Goal: Information Seeking & Learning: Learn about a topic

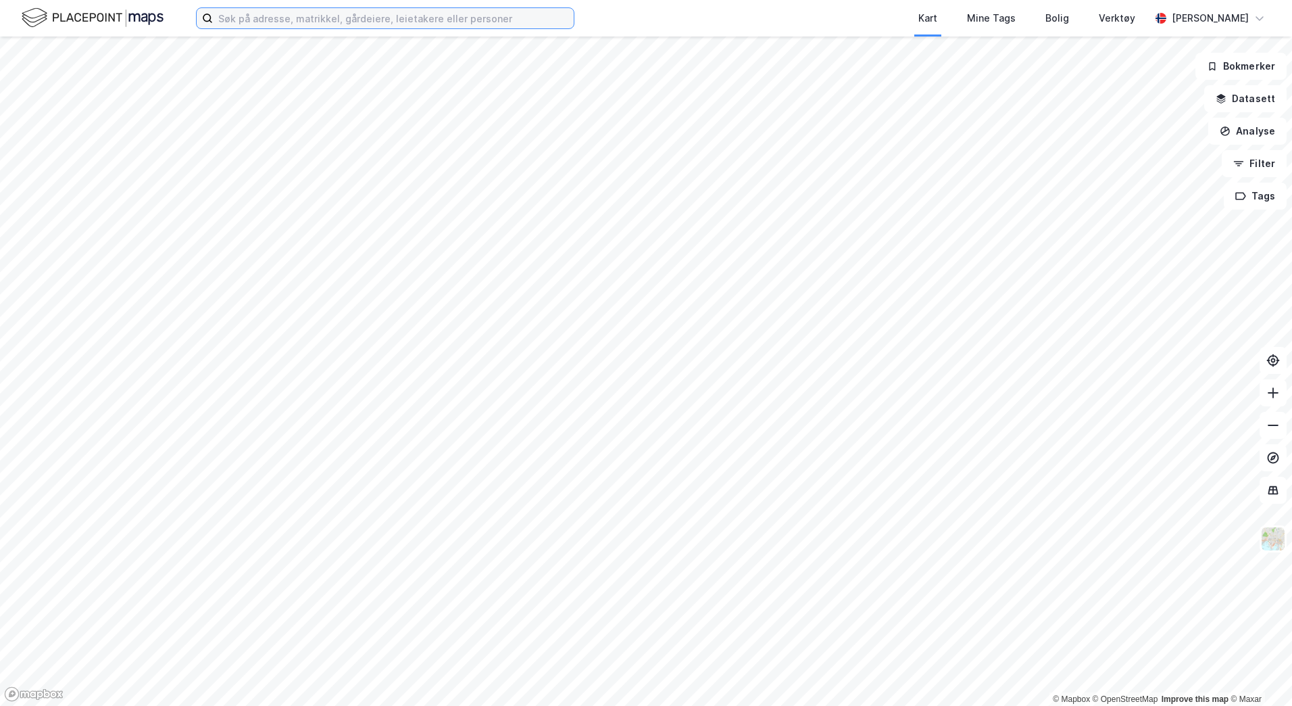
click at [343, 17] on input at bounding box center [393, 18] width 361 height 20
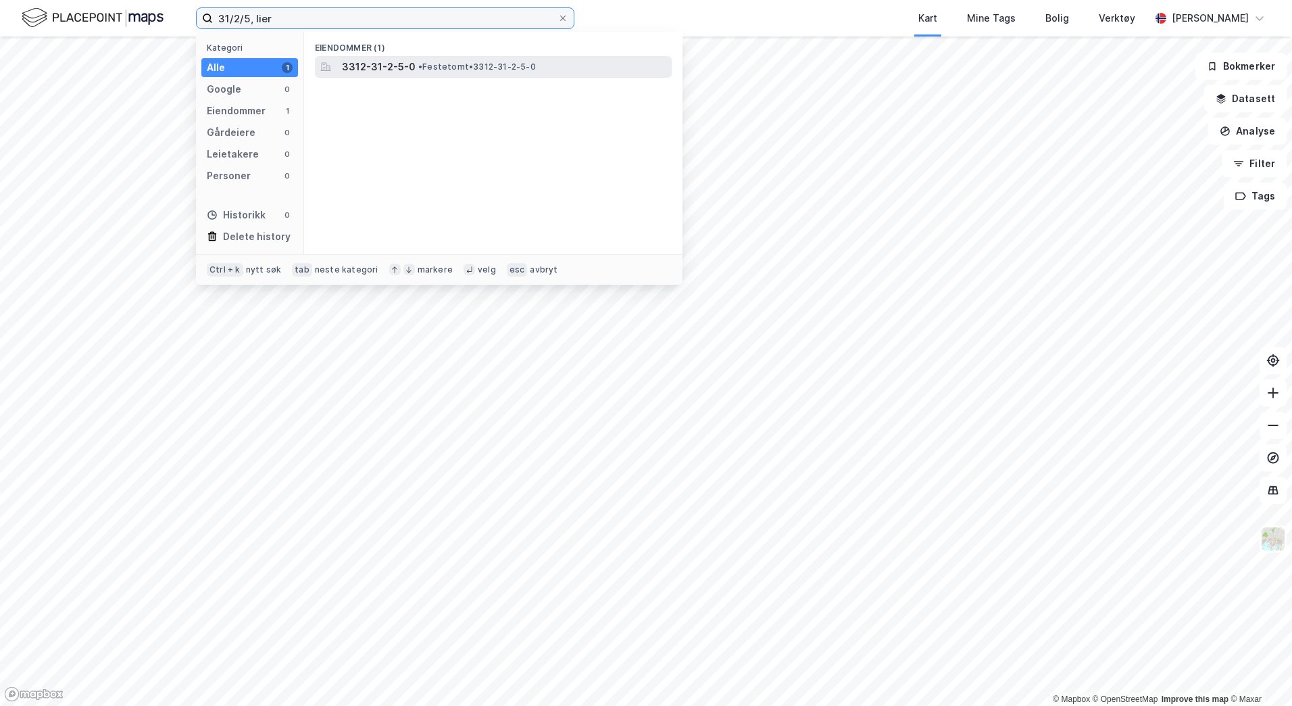
type input "31/2/5, lier"
click at [355, 68] on span "3312-31-2-5-0" at bounding box center [379, 67] width 74 height 16
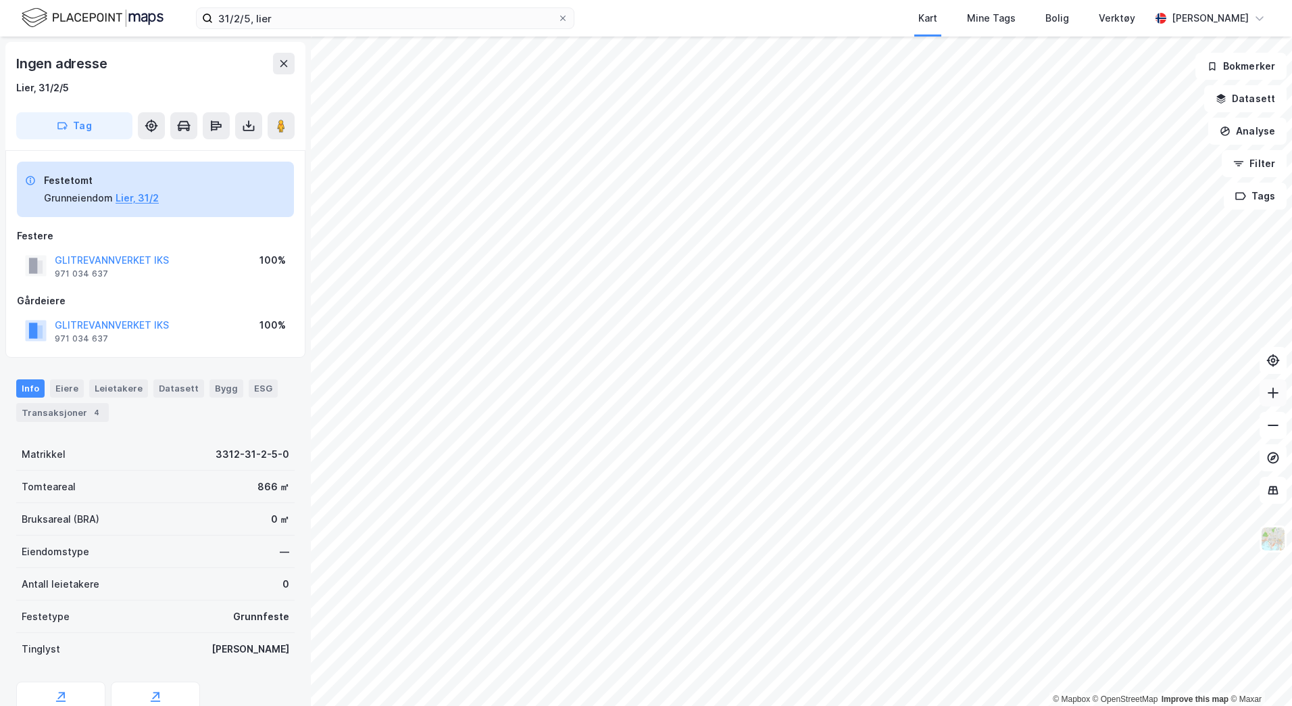
click at [1277, 394] on icon at bounding box center [1274, 393] width 14 height 14
click at [59, 389] on div "Eiere" at bounding box center [67, 388] width 34 height 18
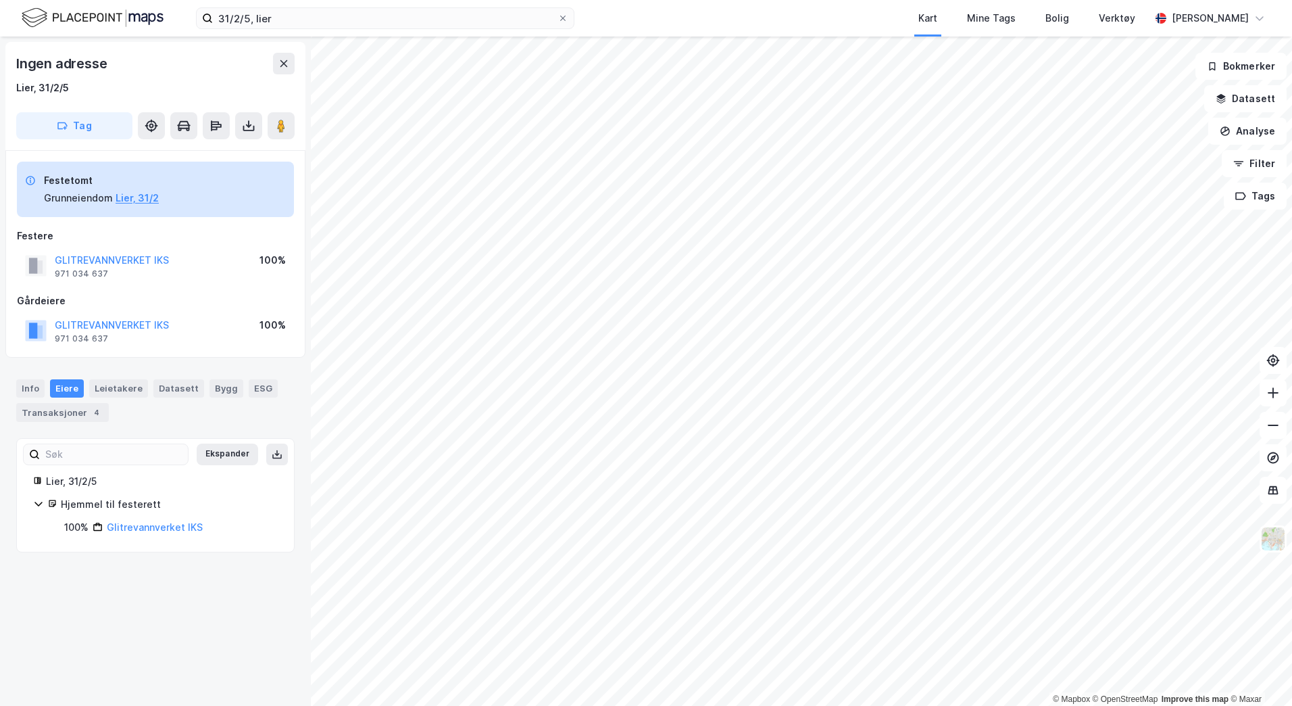
click at [34, 504] on icon at bounding box center [38, 503] width 11 height 11
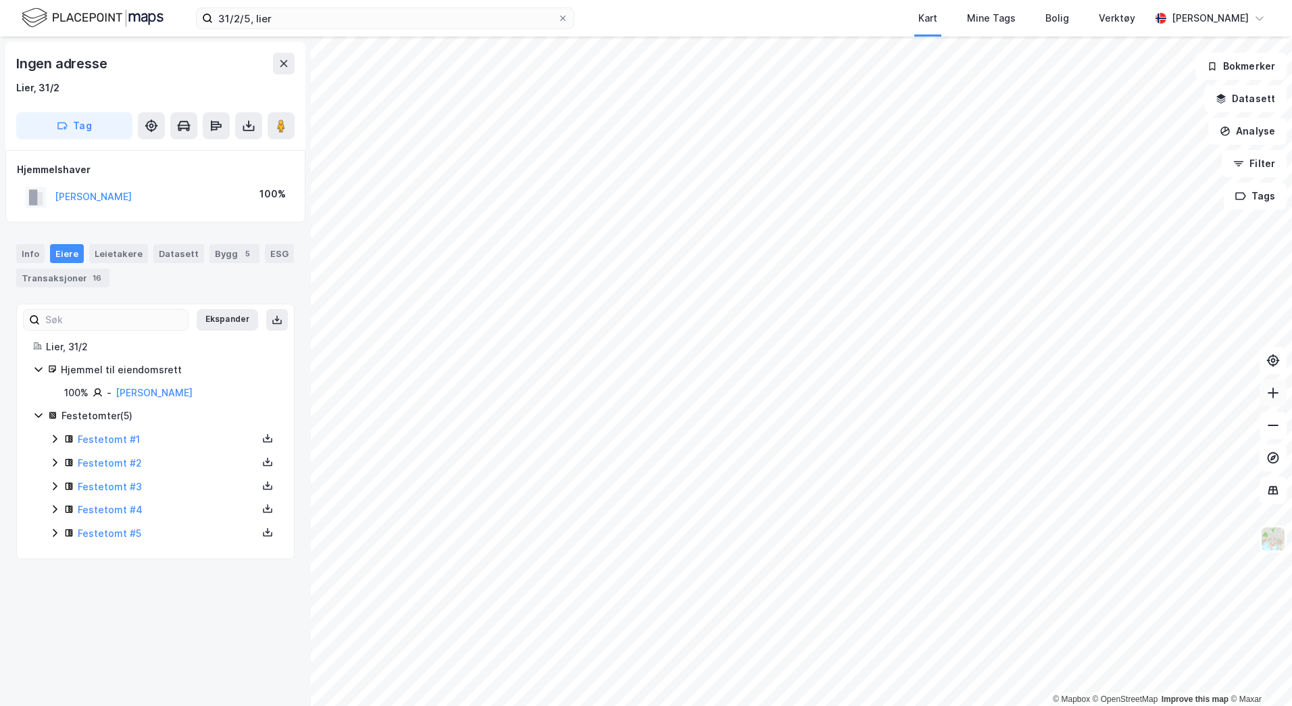
click at [1271, 391] on icon at bounding box center [1274, 393] width 14 height 14
click at [1280, 397] on button at bounding box center [1273, 392] width 27 height 27
click at [1273, 399] on icon at bounding box center [1274, 393] width 14 height 14
click at [778, 705] on html "31/2/5, lier Kart Mine Tags Bolig Verktøy [PERSON_NAME] © Mapbox © OpenStreetMa…" at bounding box center [646, 353] width 1292 height 706
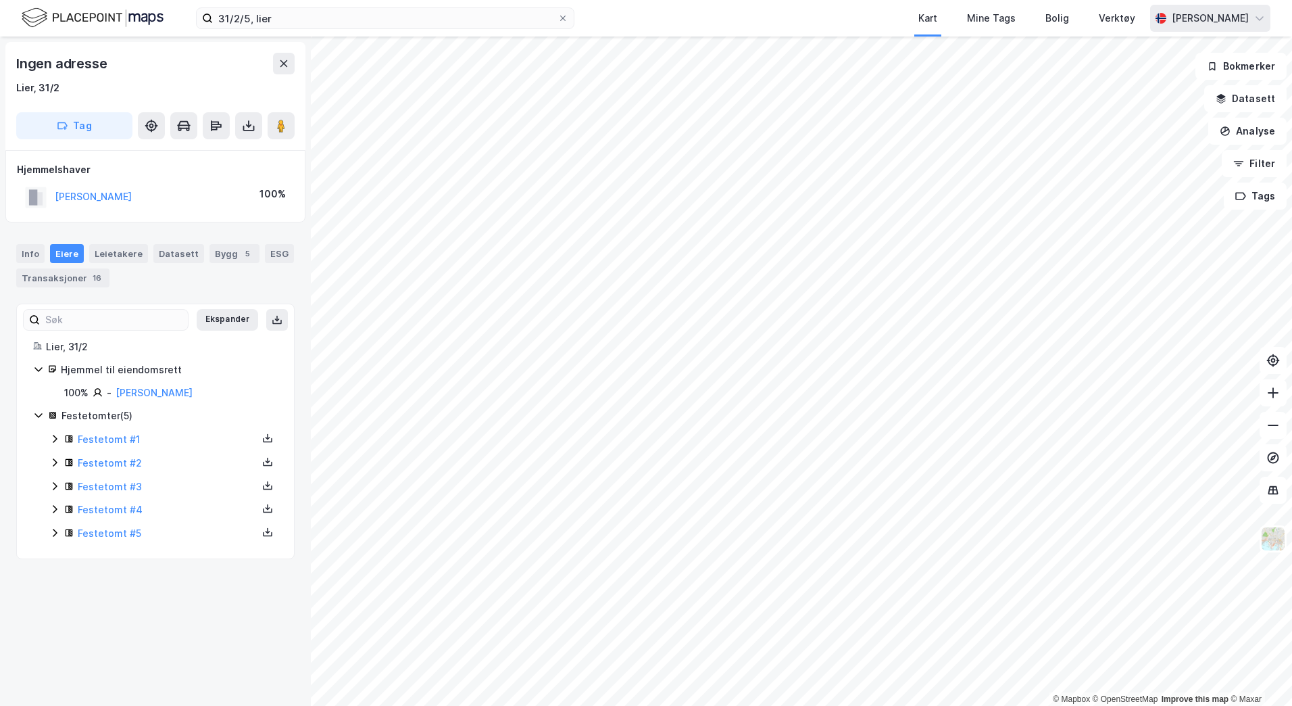
click at [1287, 0] on html "31/2/5, lier Kart Mine Tags Bolig Verktøy [PERSON_NAME] © Mapbox © OpenStreetMa…" at bounding box center [646, 353] width 1292 height 706
click at [1272, 423] on icon at bounding box center [1274, 425] width 14 height 14
click at [1281, 399] on button at bounding box center [1273, 392] width 27 height 27
click at [1274, 401] on button at bounding box center [1273, 392] width 27 height 27
click at [1276, 427] on icon at bounding box center [1274, 425] width 14 height 14
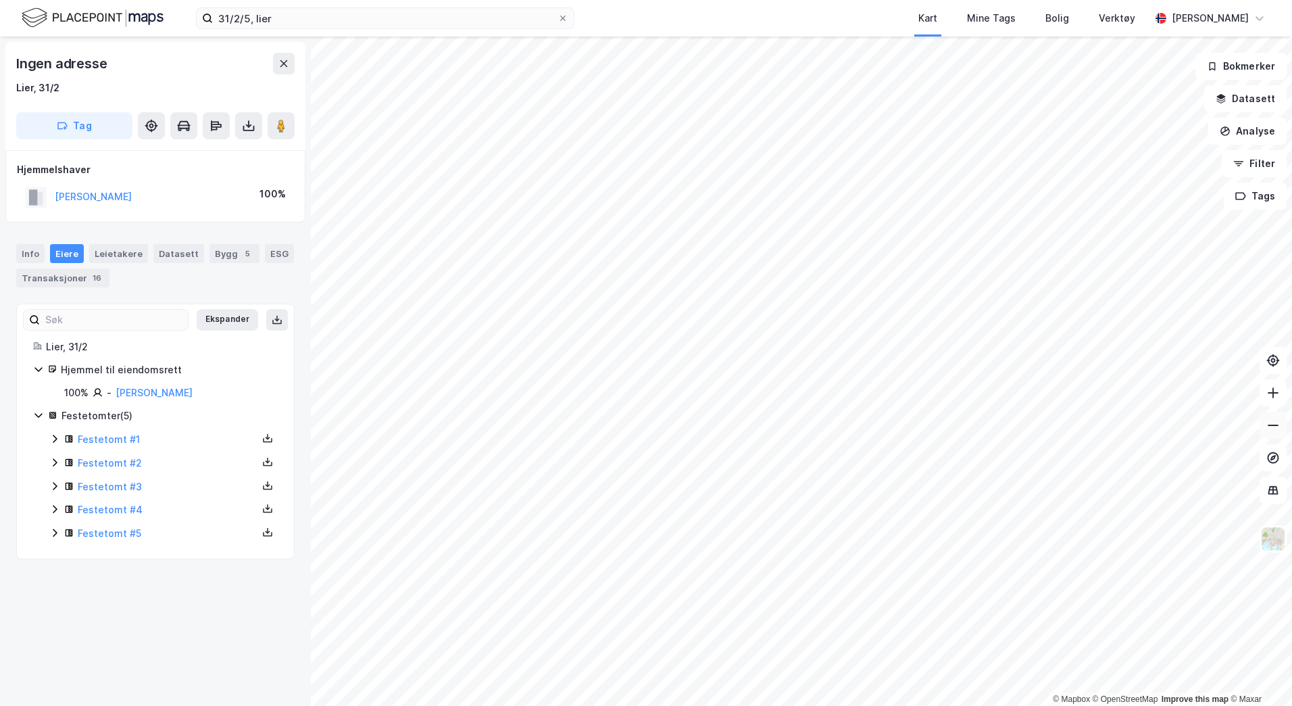
click at [1276, 427] on icon at bounding box center [1274, 425] width 14 height 14
